Goal: Task Accomplishment & Management: Use online tool/utility

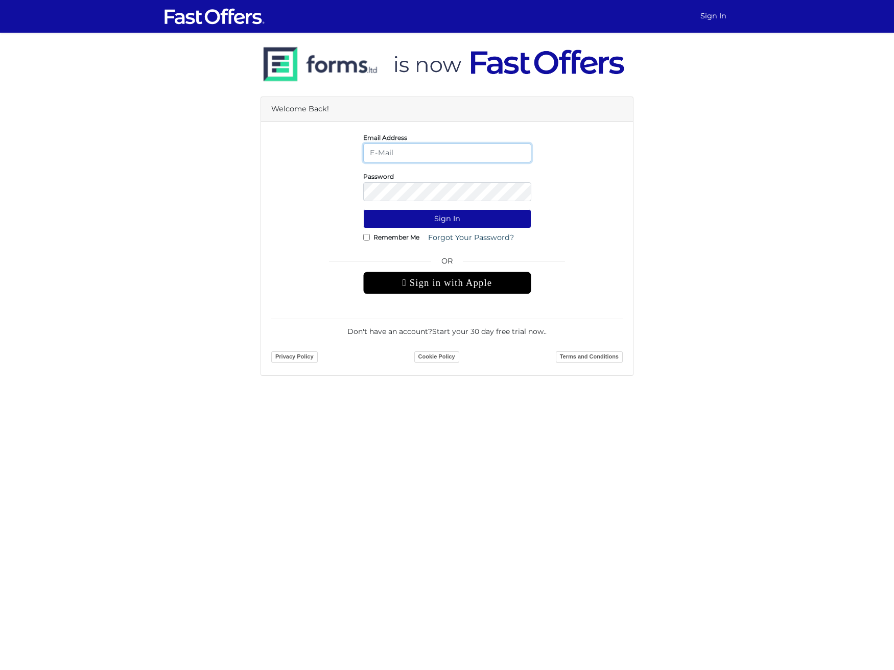
type input "[PERSON_NAME][EMAIL_ADDRESS][DOMAIN_NAME]"
click at [447, 219] on button "Sign In" at bounding box center [447, 218] width 168 height 19
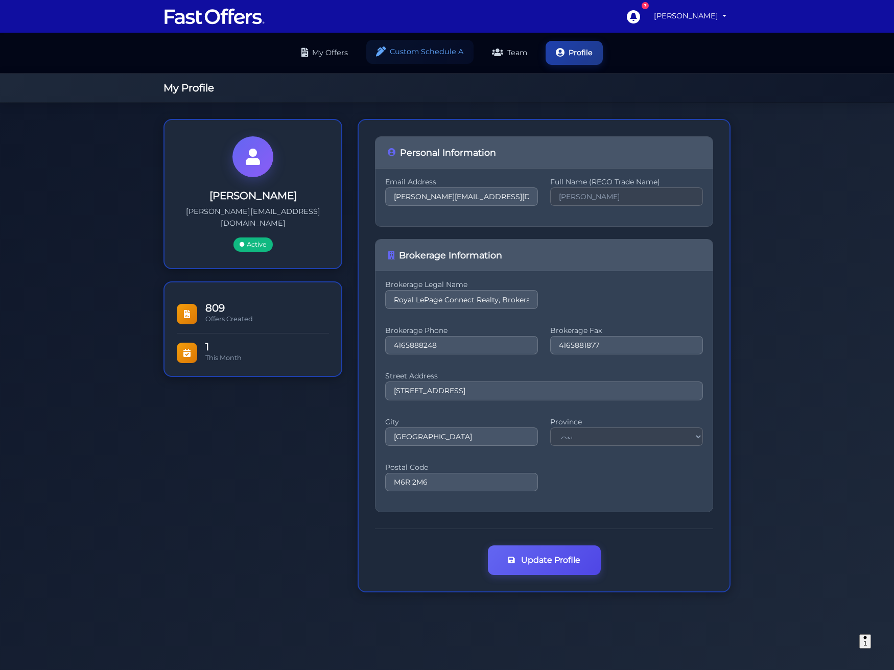
click at [436, 57] on link "Custom Schedule A" at bounding box center [419, 52] width 107 height 24
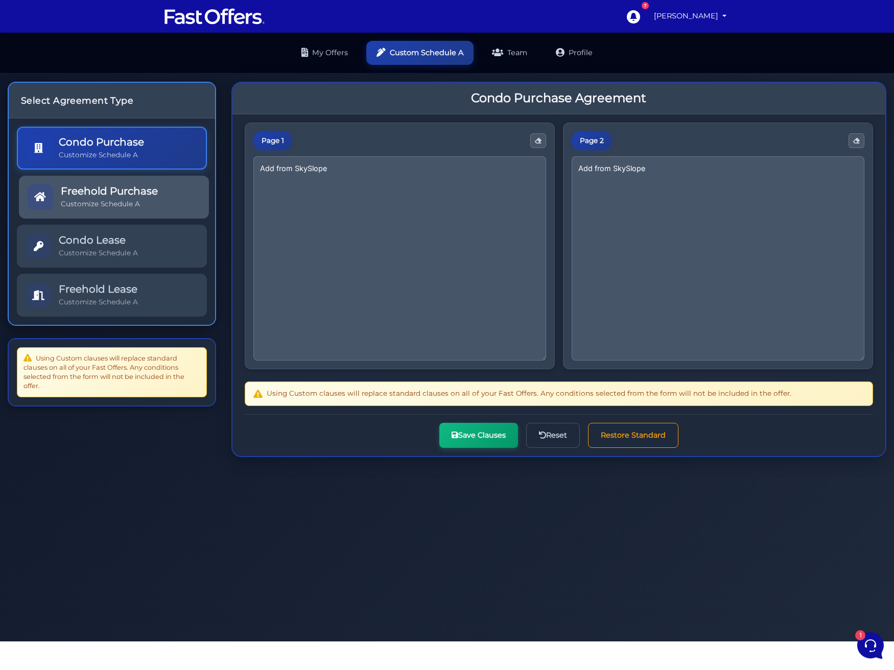
click at [165, 183] on link "Freehold Purchase Customize Schedule A" at bounding box center [114, 197] width 190 height 43
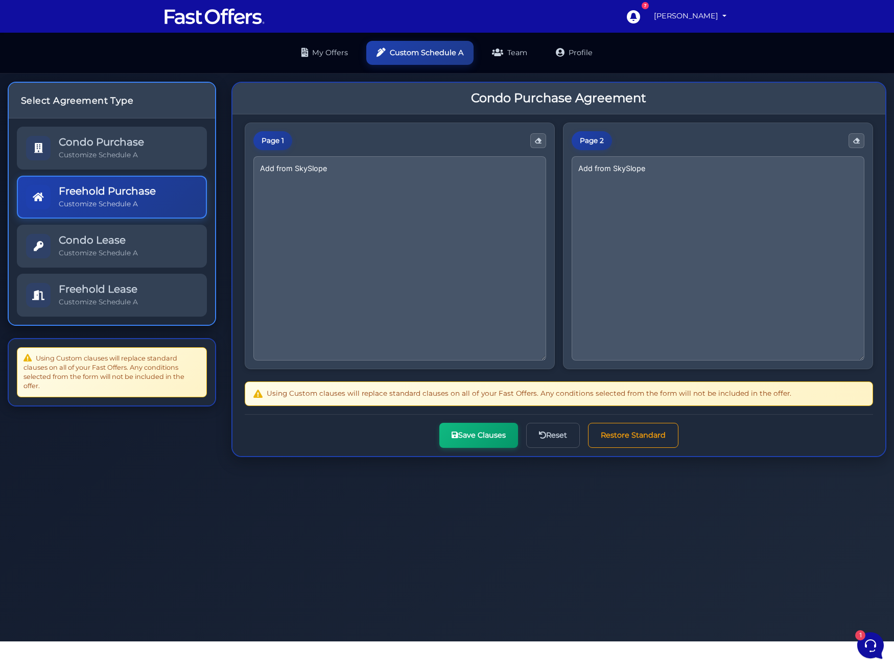
click at [132, 170] on div "Condo Purchase Customize Schedule A Freehold Purchase Customize Schedule A" at bounding box center [112, 222] width 190 height 190
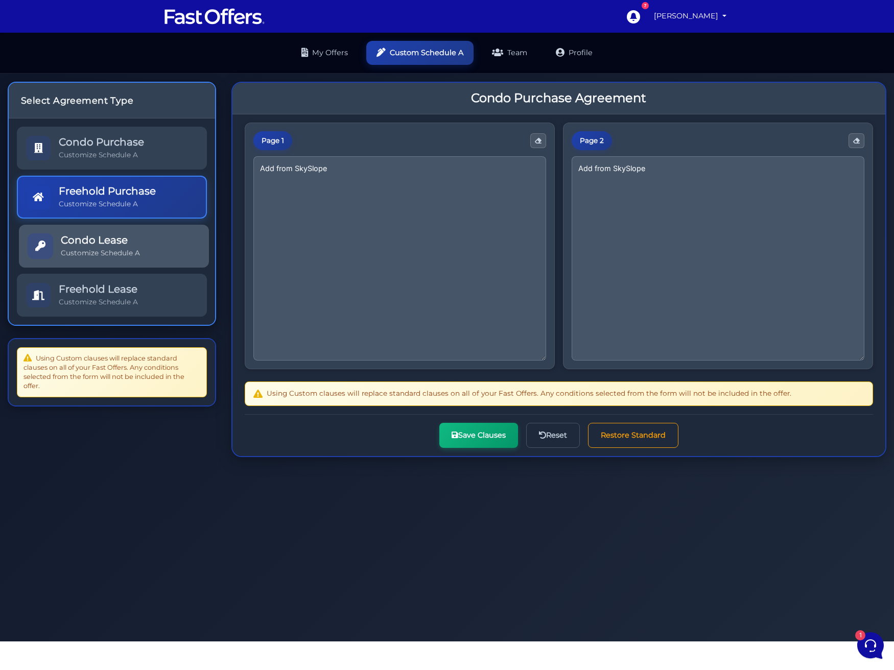
click at [129, 230] on link "Condo Lease Customize Schedule A" at bounding box center [114, 246] width 190 height 43
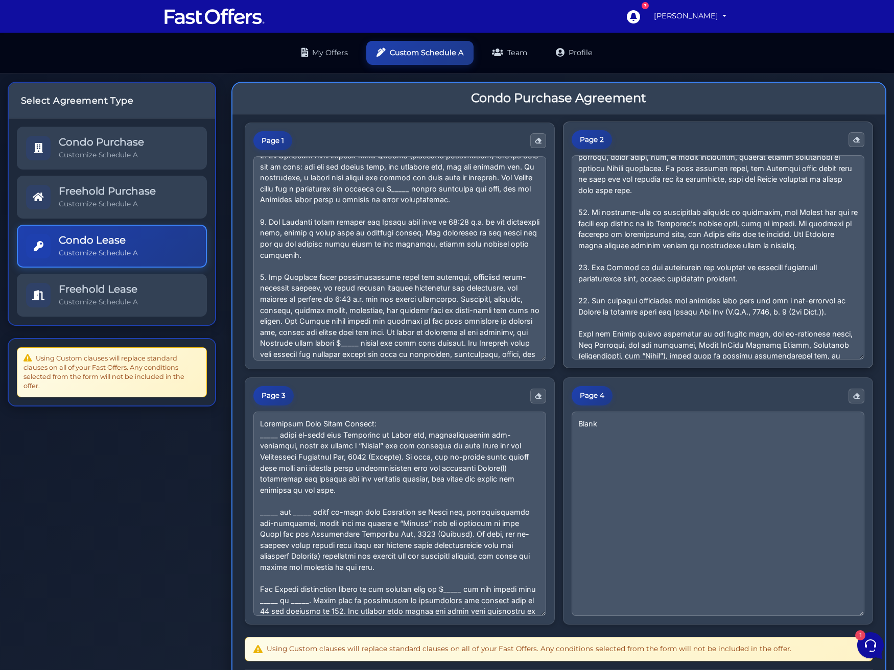
scroll to position [101, 0]
drag, startPoint x: 843, startPoint y: 301, endPoint x: 588, endPoint y: 290, distance: 254.5
click at [591, 290] on textarea at bounding box center [717, 257] width 293 height 204
click at [766, 326] on textarea at bounding box center [717, 257] width 293 height 204
